Goal: Task Accomplishment & Management: Manage account settings

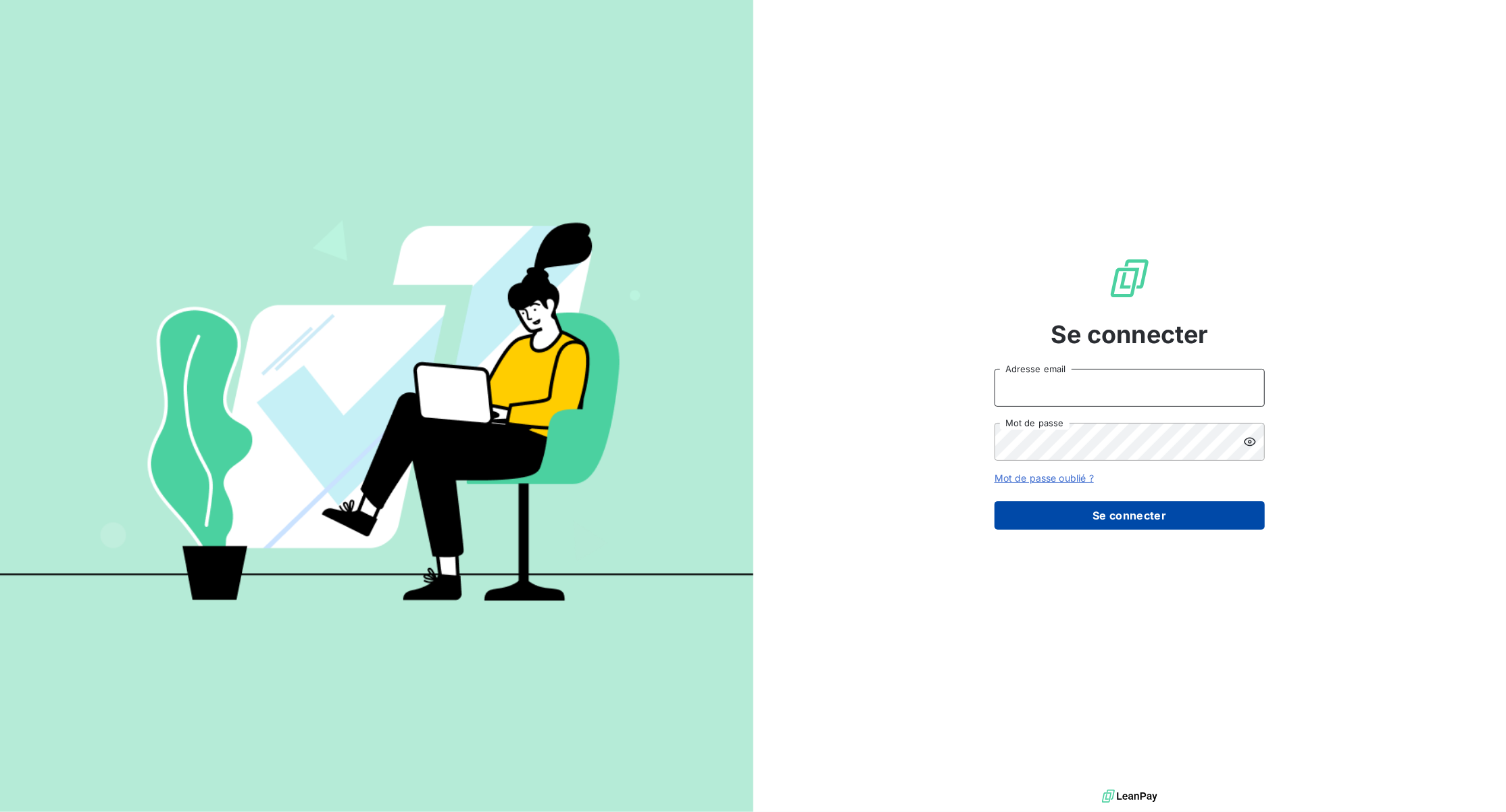
type input "[EMAIL_ADDRESS][DOMAIN_NAME]"
click at [1106, 508] on button "Se connecter" at bounding box center [1129, 515] width 270 height 28
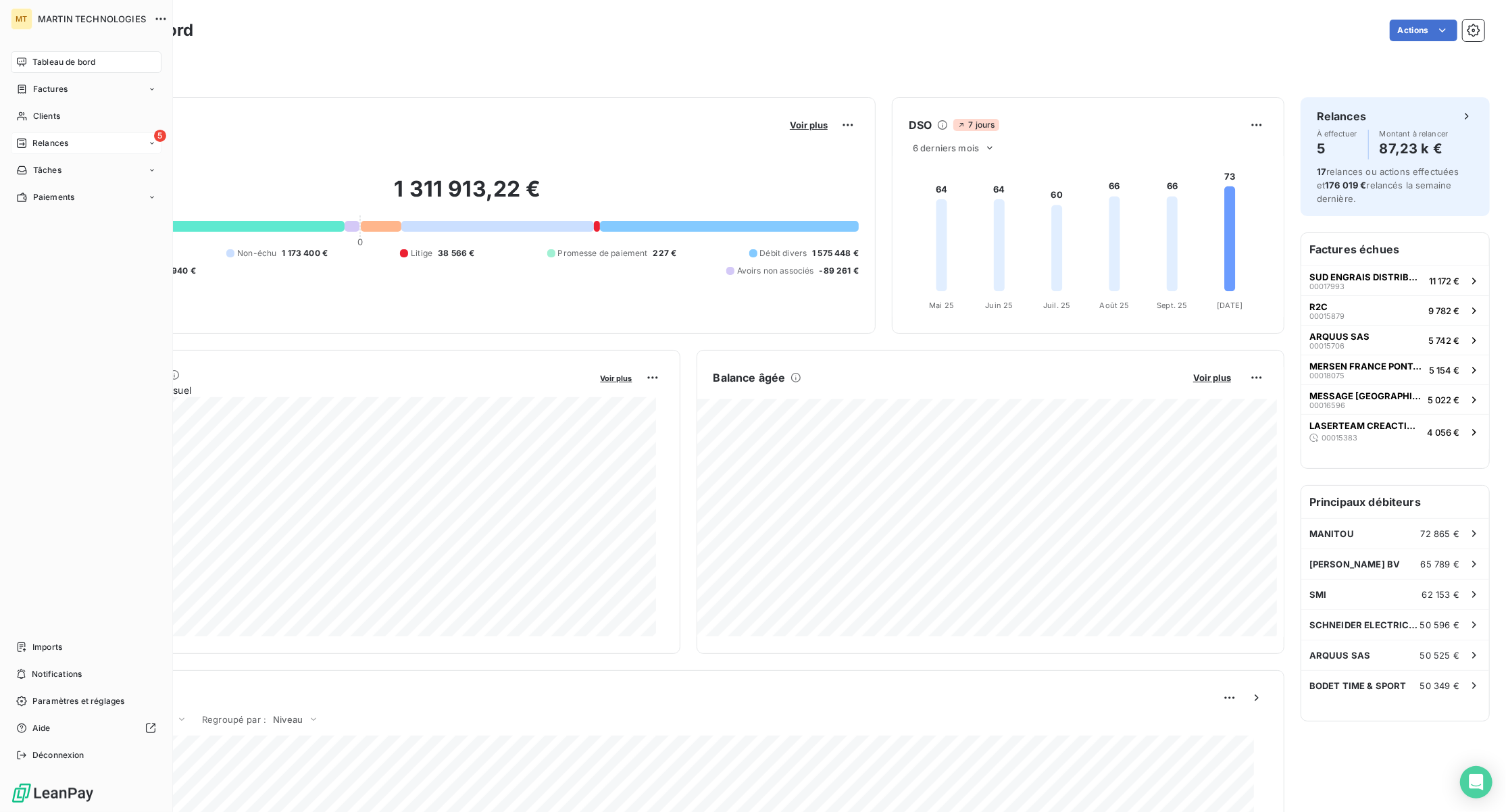
click at [46, 138] on span "Relances" at bounding box center [51, 143] width 36 height 12
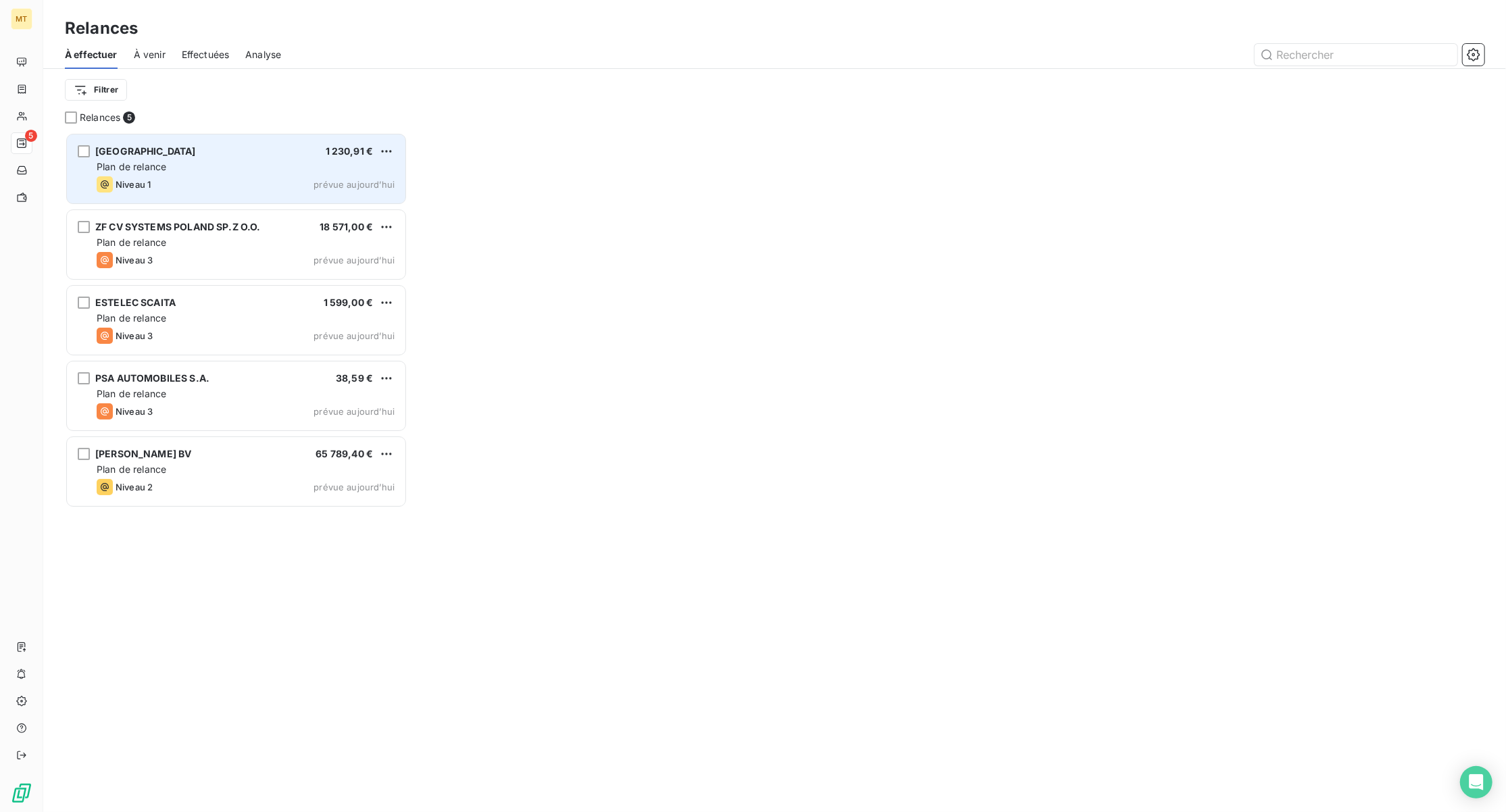
scroll to position [667, 329]
